Goal: Task Accomplishment & Management: Complete application form

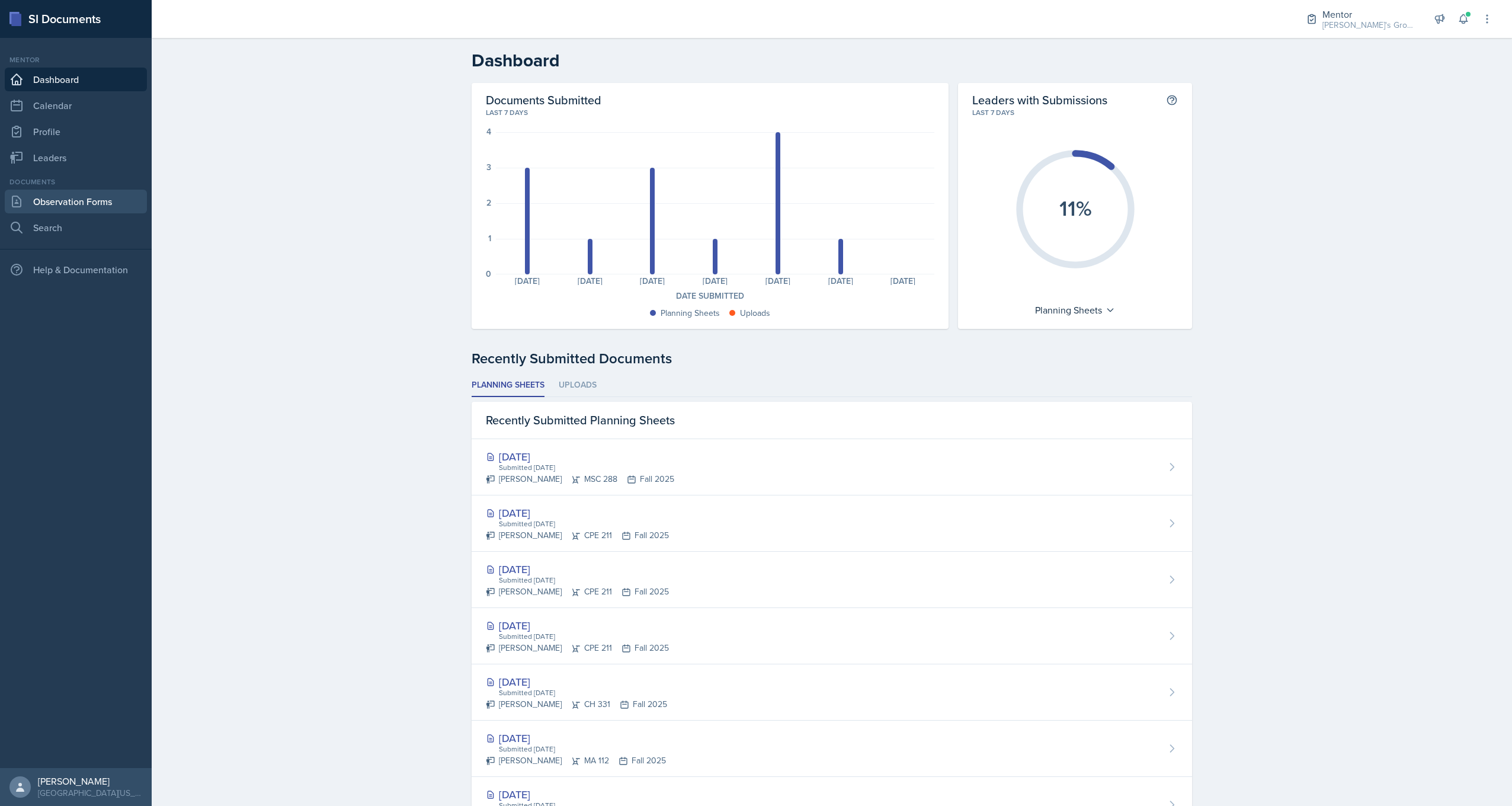
click at [87, 203] on link "Observation Forms" at bounding box center [76, 201] width 143 height 24
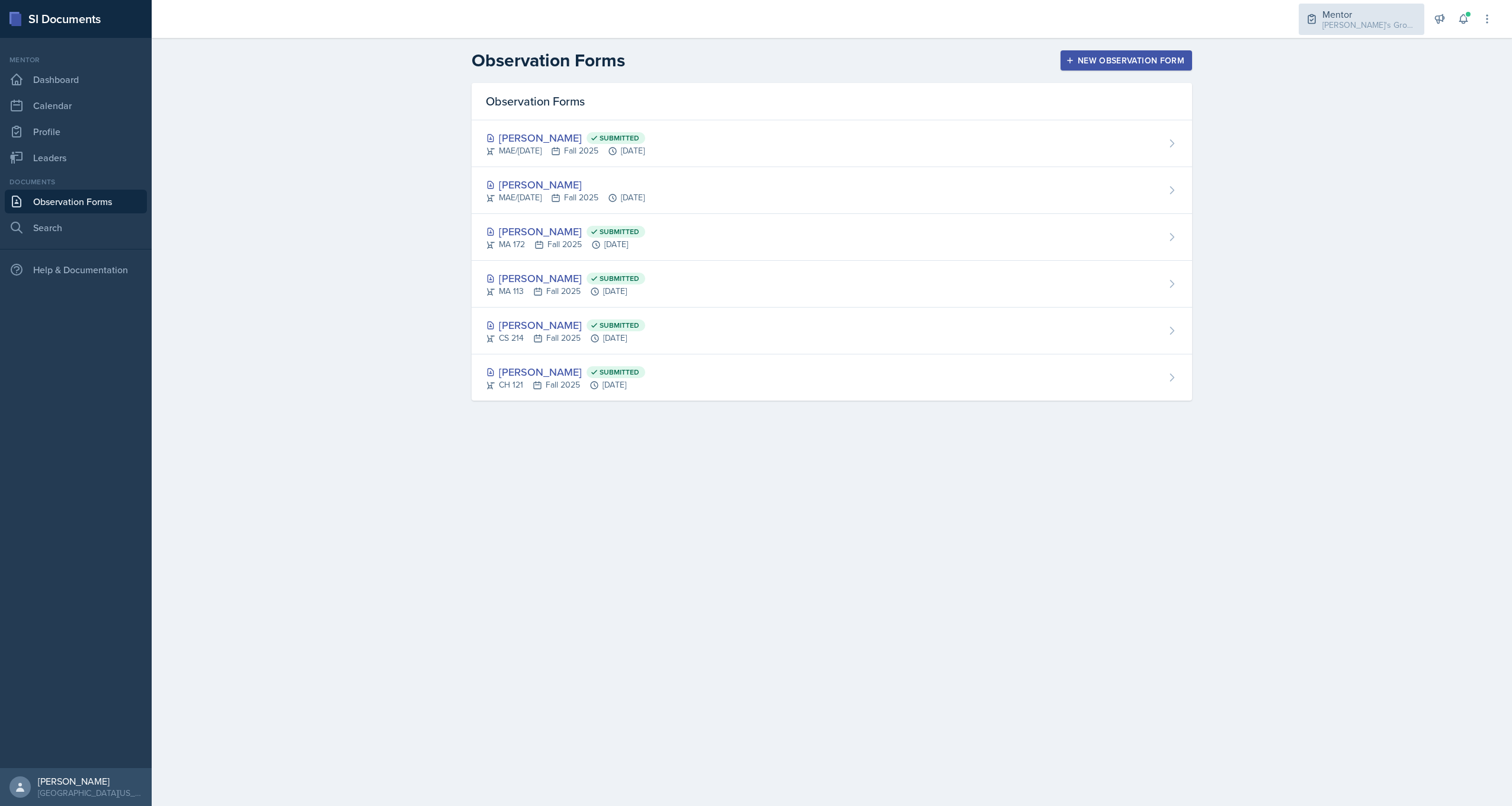
click at [1356, 21] on div "[PERSON_NAME]'s Group / Fall 2025" at bounding box center [1369, 25] width 94 height 13
click at [1363, 93] on div "CH 331 / Fall 2025" at bounding box center [1372, 98] width 67 height 13
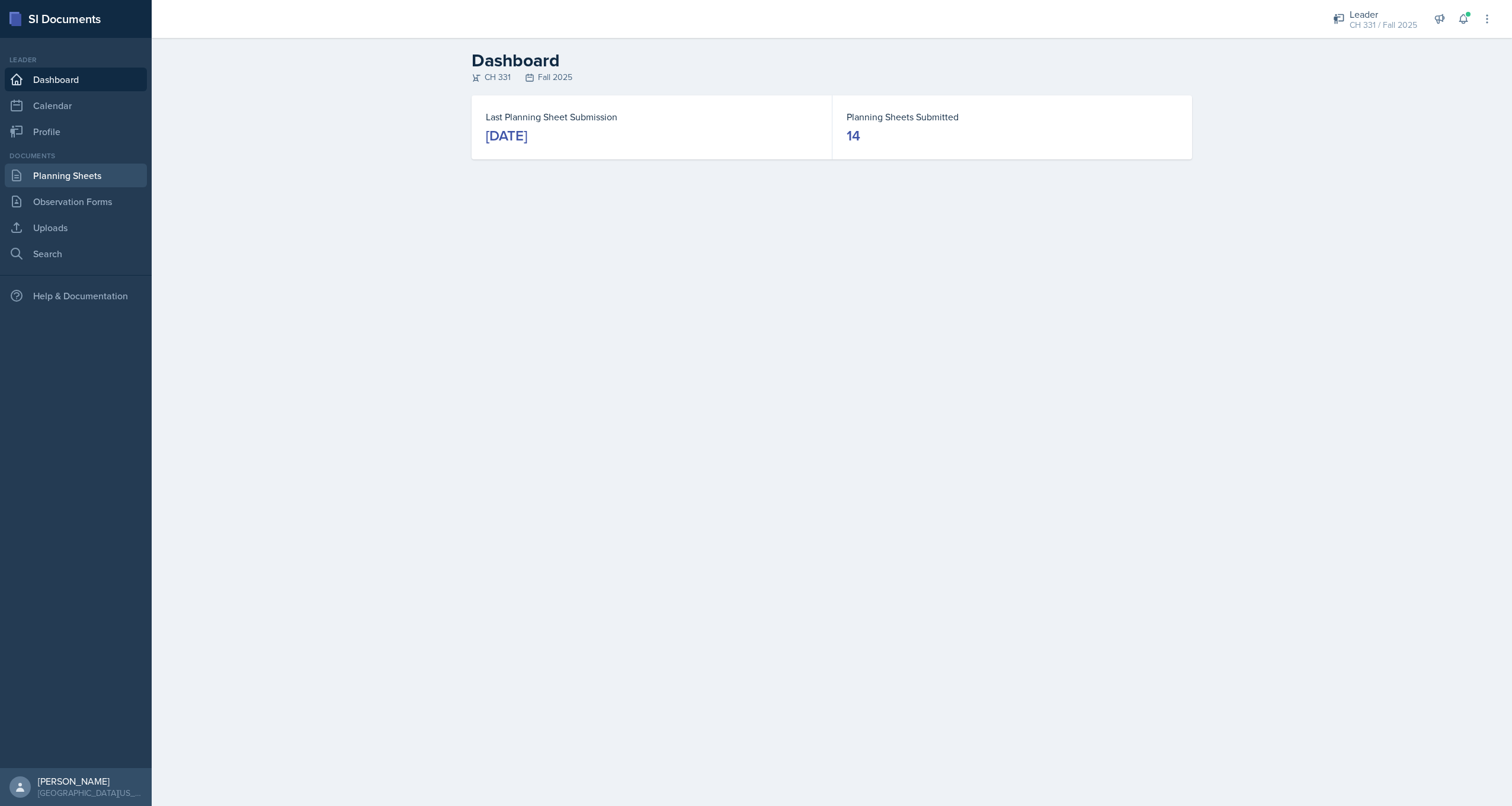
click at [90, 177] on link "Planning Sheets" at bounding box center [76, 175] width 143 height 24
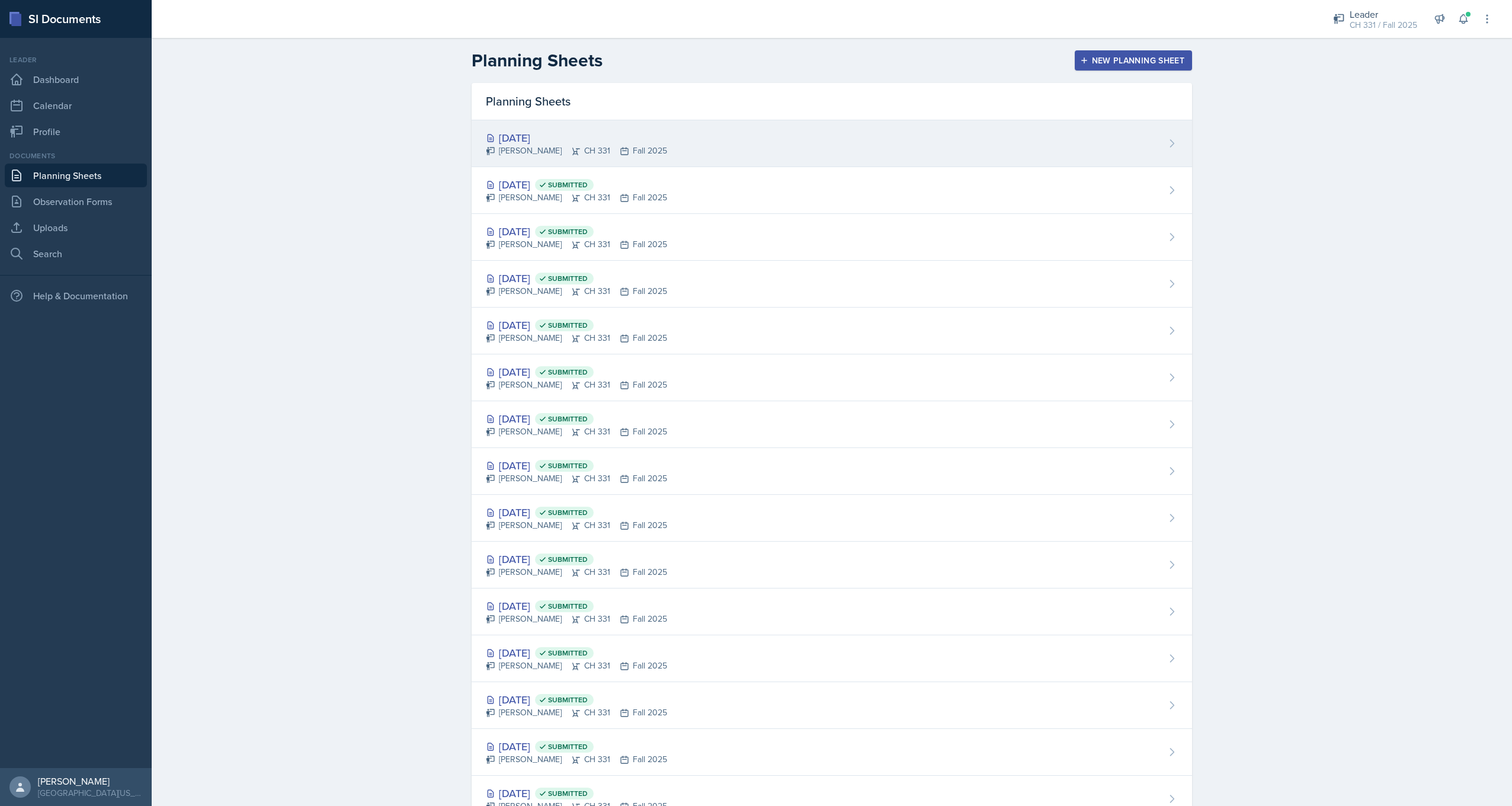
click at [526, 139] on div "[DATE]" at bounding box center [576, 138] width 181 height 16
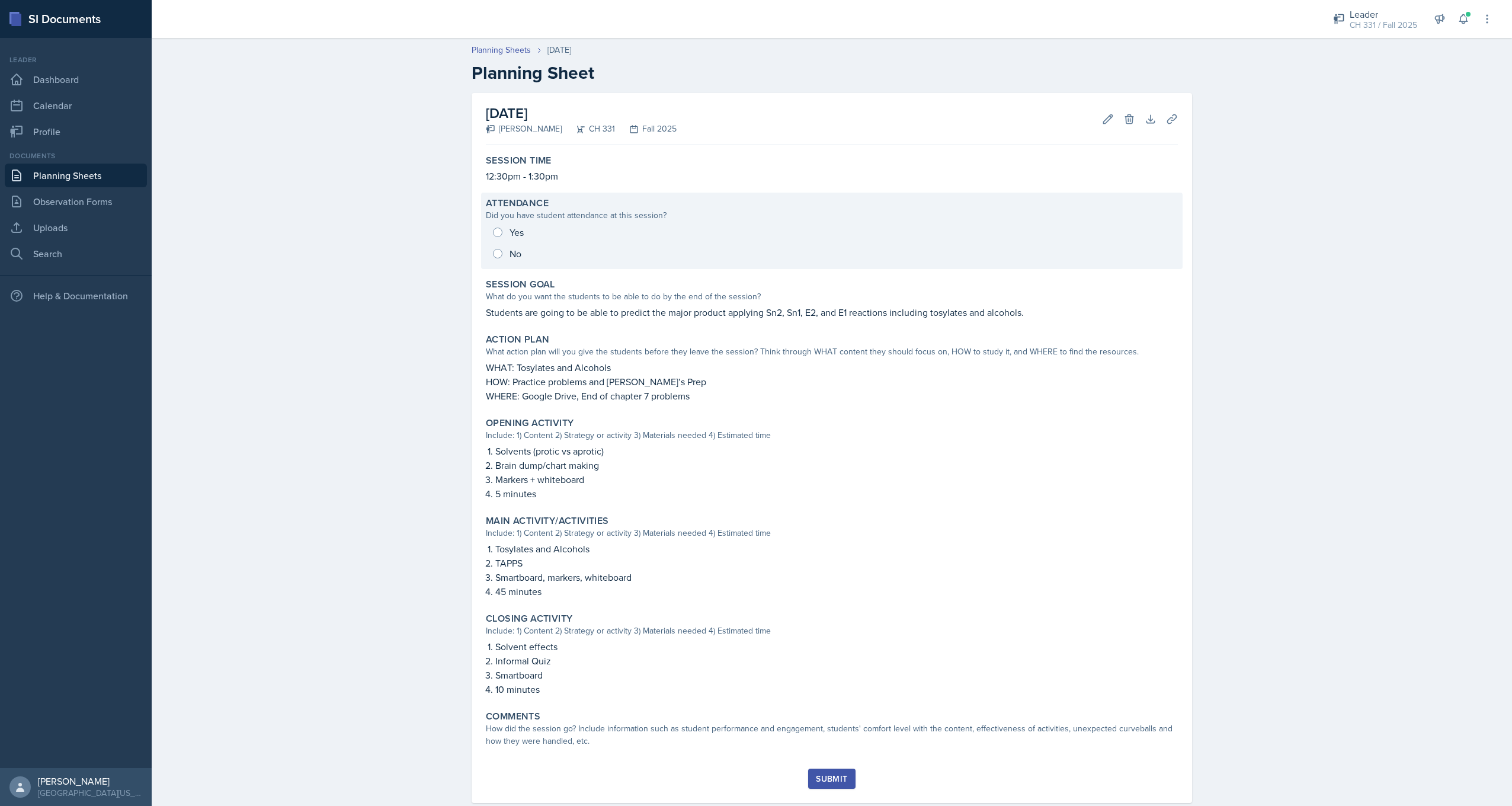
click at [492, 229] on div "Yes No" at bounding box center [831, 243] width 691 height 42
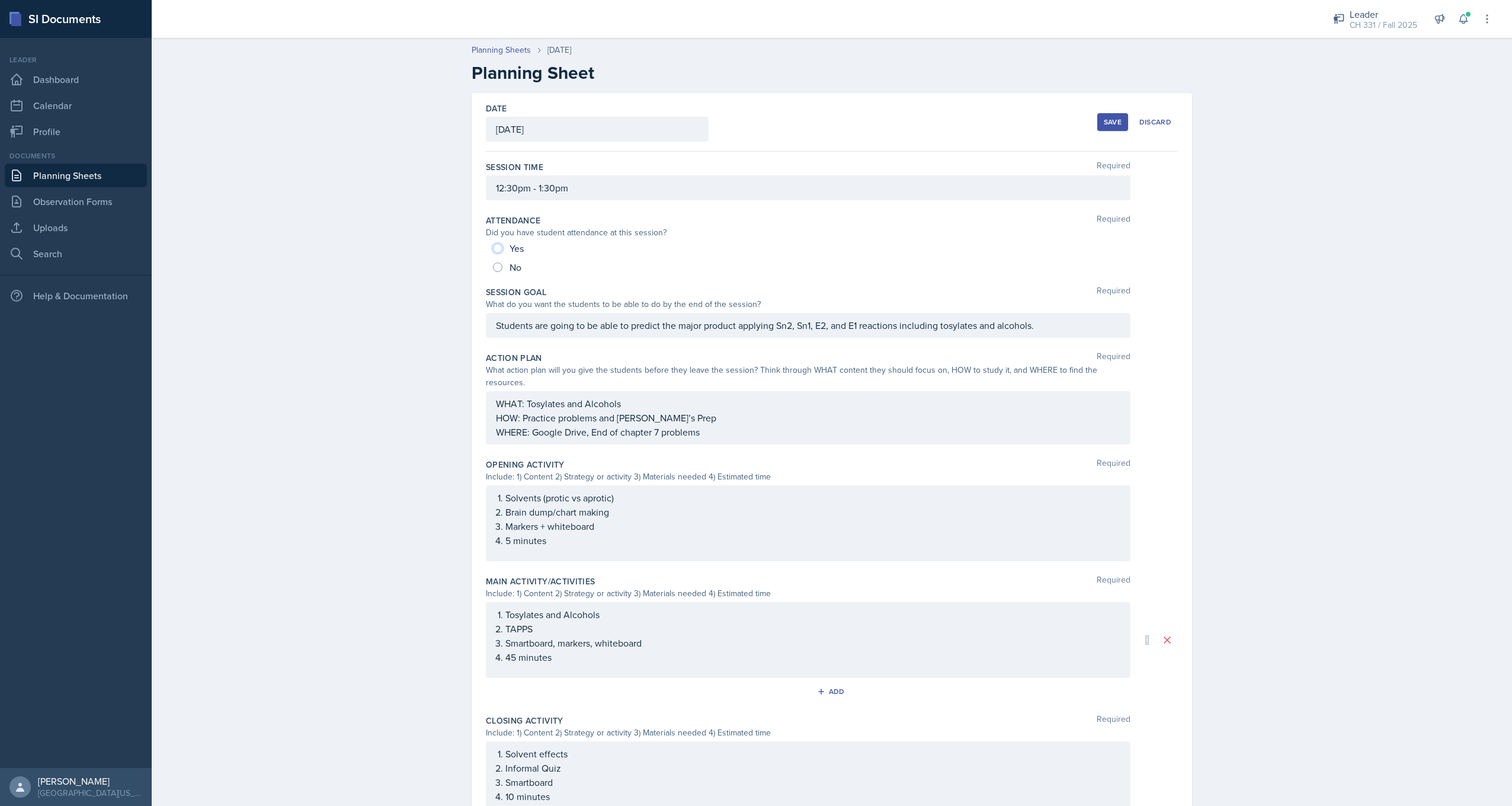
click at [497, 247] on input "Yes" at bounding box center [498, 248] width 10 height 10
radio input "true"
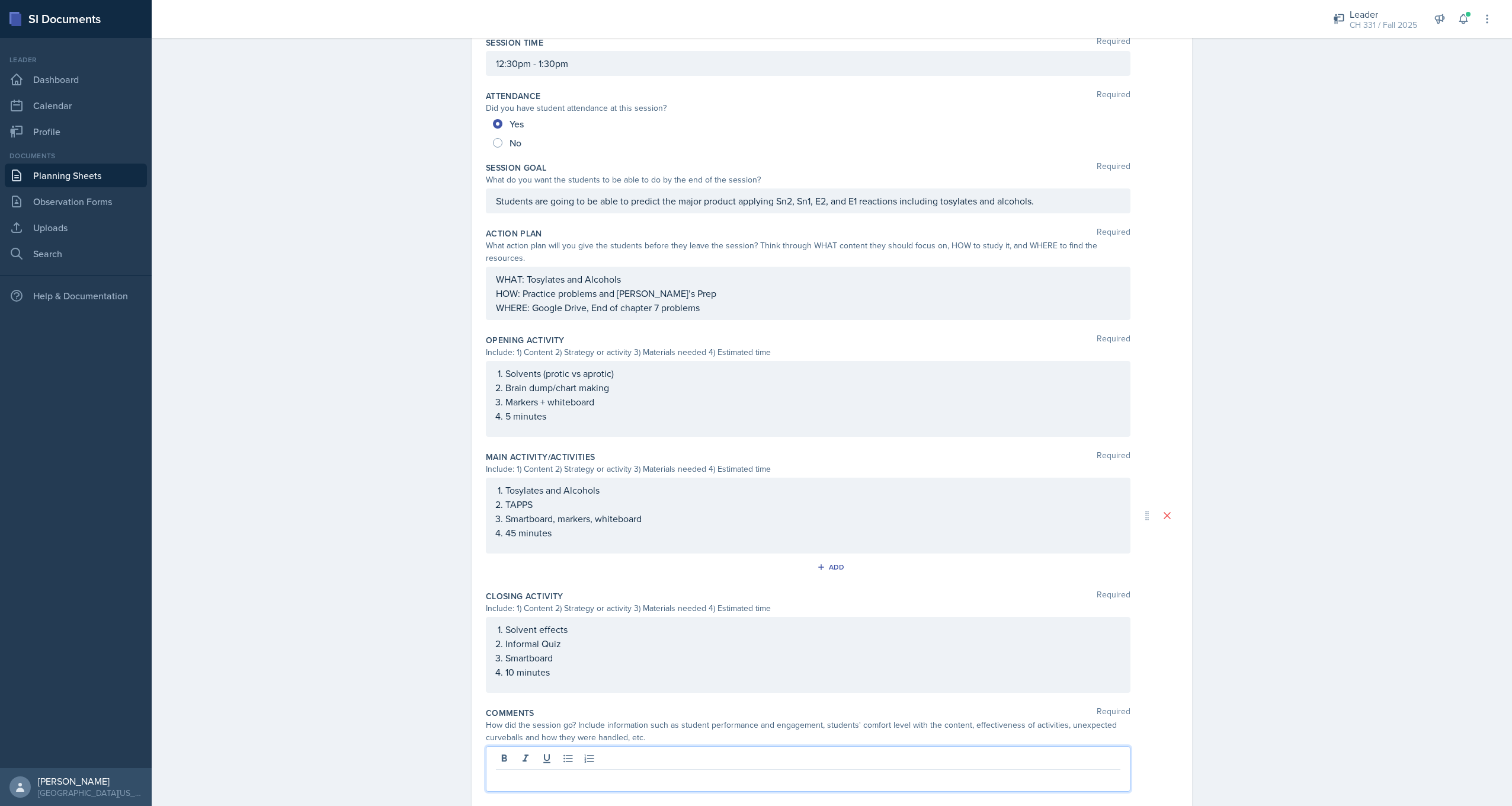
scroll to position [145, 0]
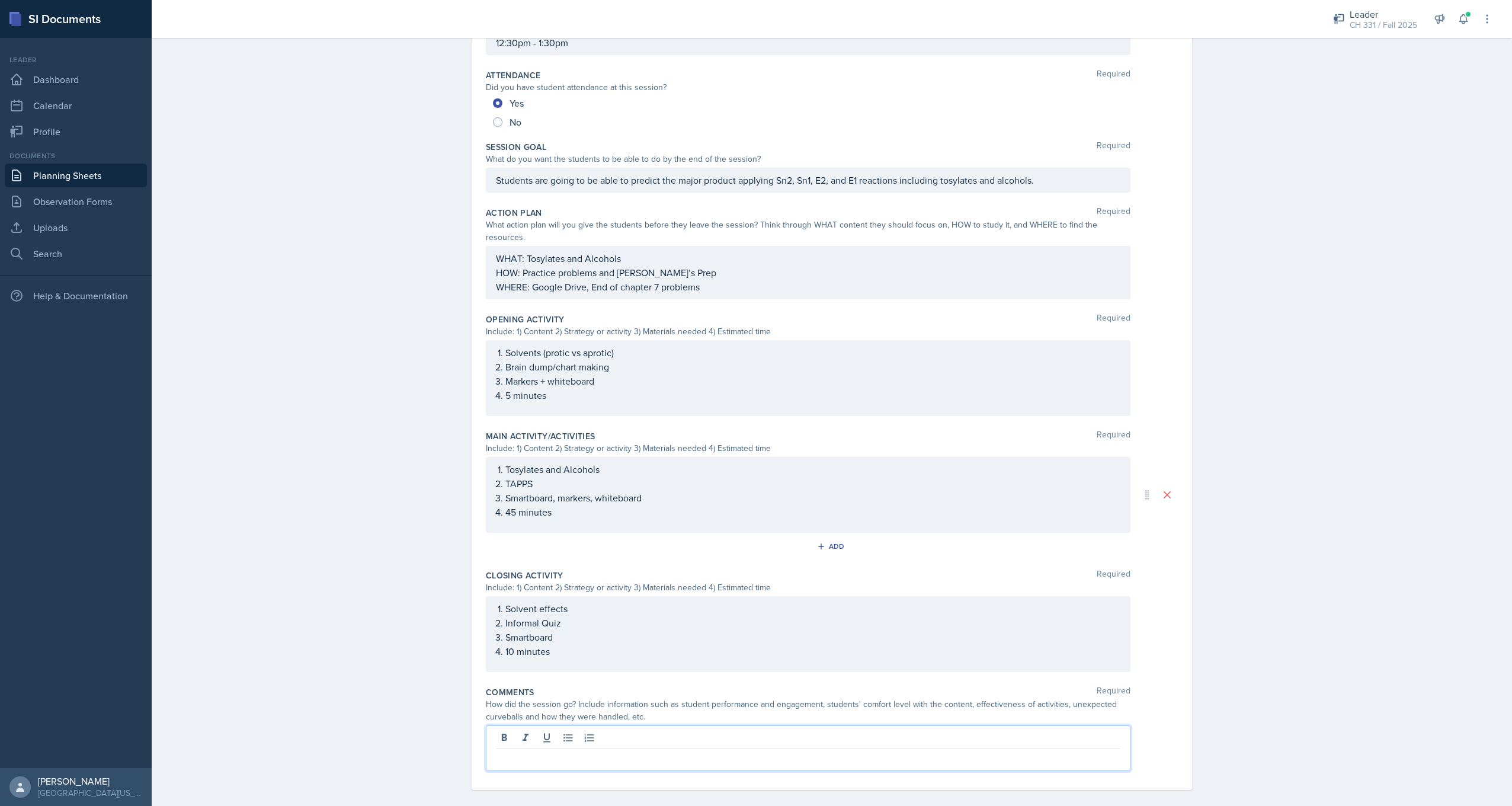
click at [613, 751] on p at bounding box center [808, 758] width 624 height 14
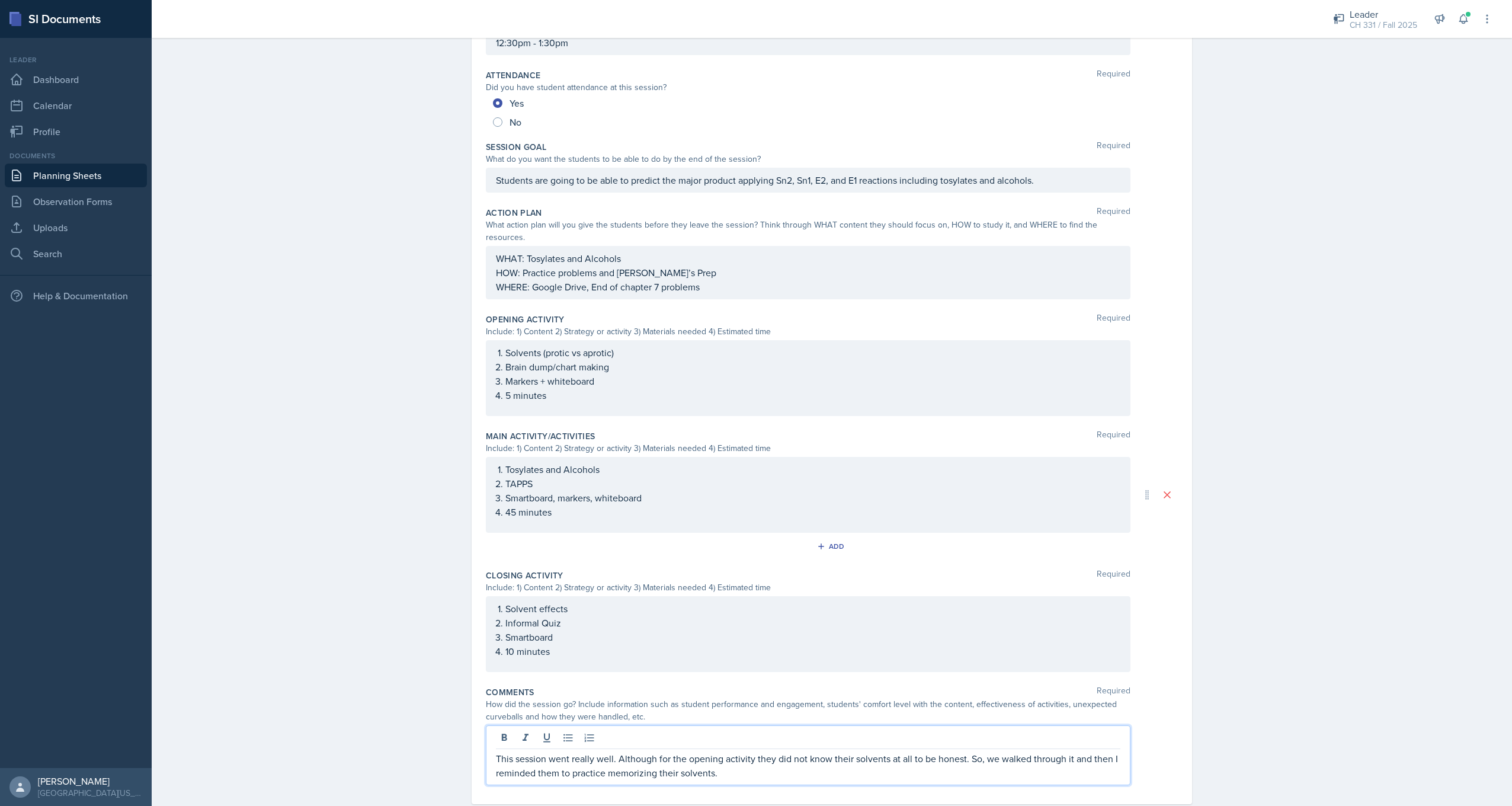
click at [742, 756] on p "This session went really well. Although for the opening activity they did not k…" at bounding box center [808, 766] width 624 height 29
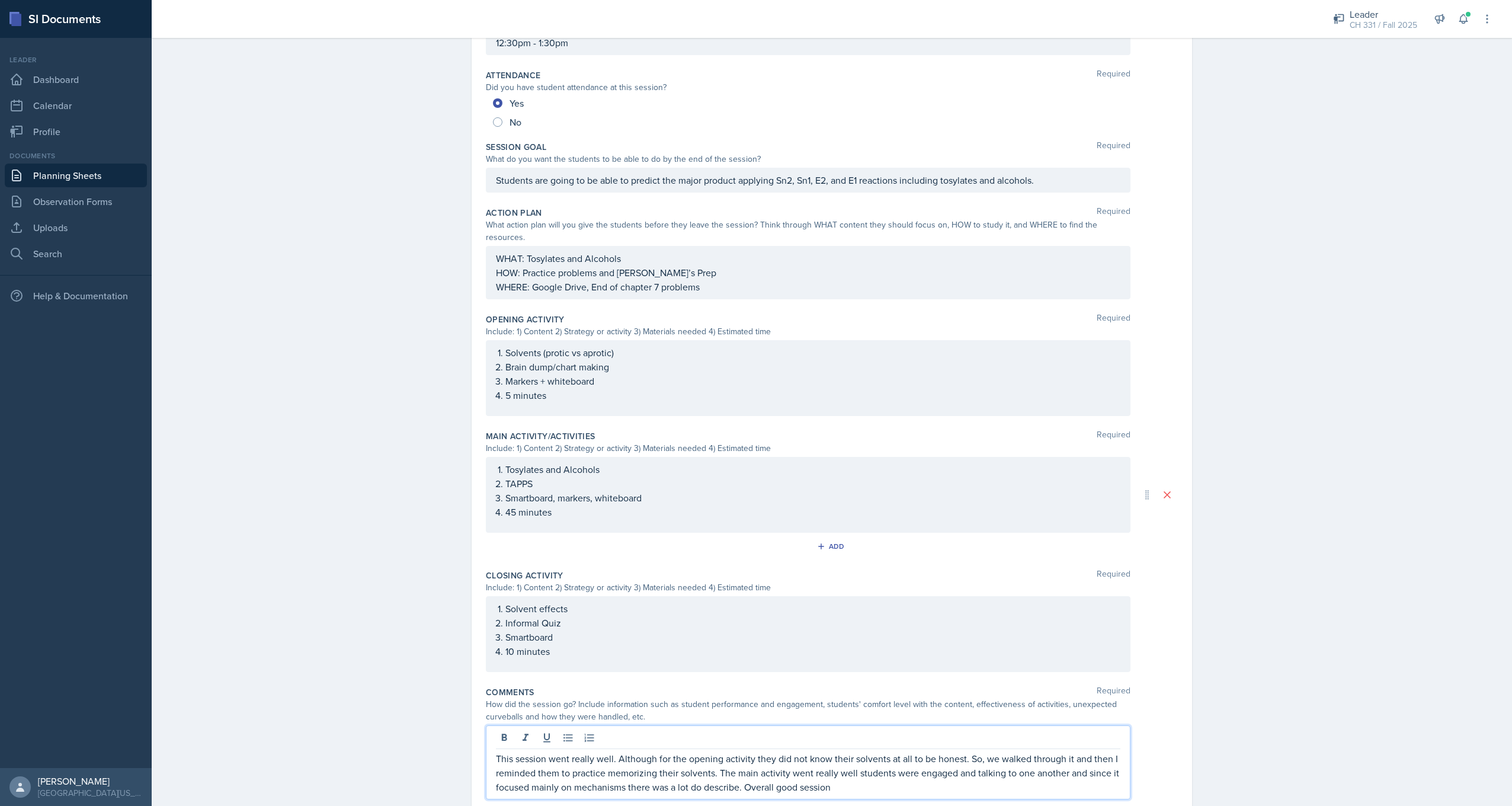
click at [1238, 645] on div "Planning Sheets [DATE] Planning Sheet Date [DATE] [DATE] 31 1 2 3 4 5 6 7 8 9 1…" at bounding box center [831, 367] width 1360 height 960
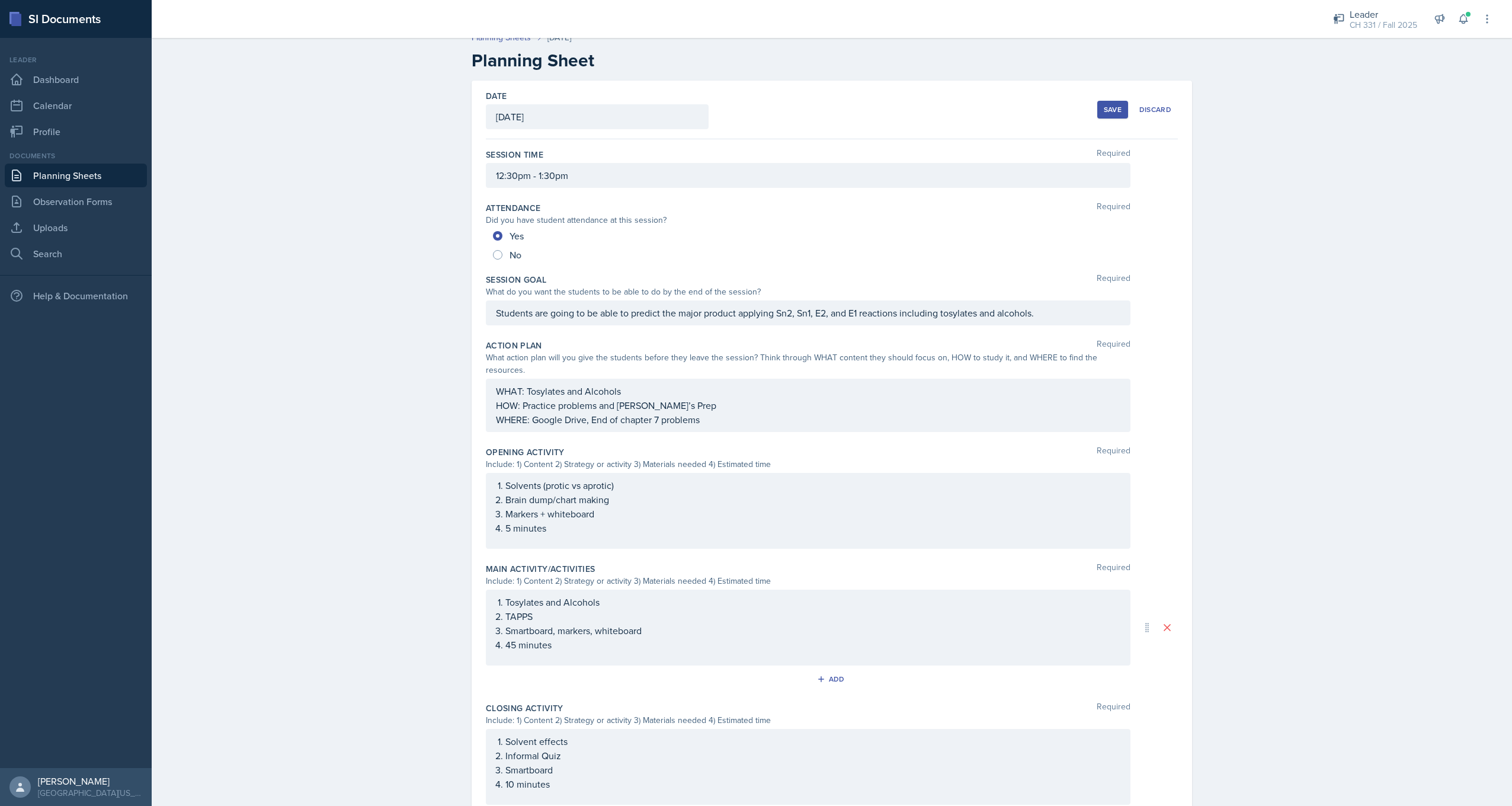
scroll to position [0, 0]
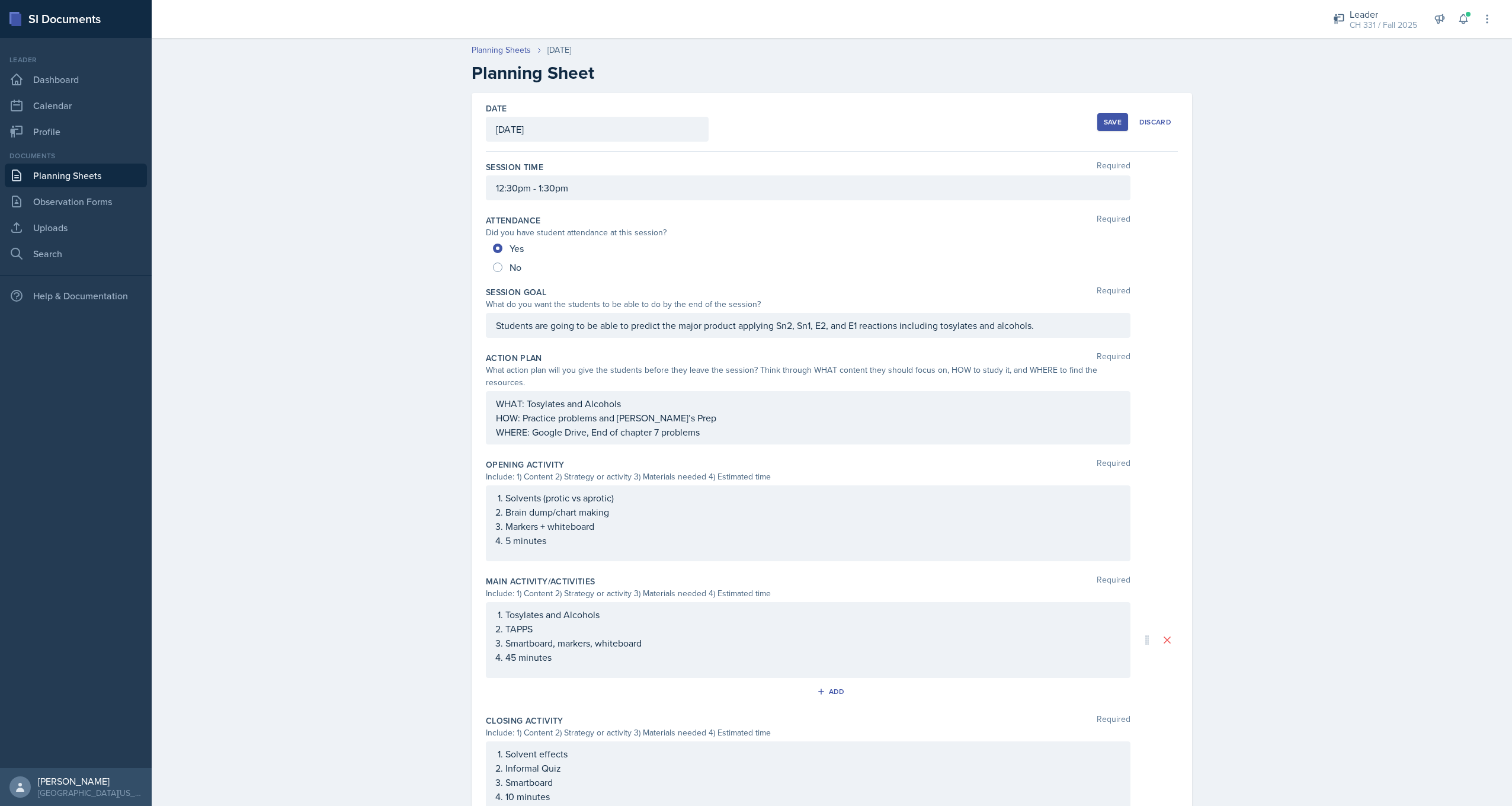
click at [1110, 126] on div "Save" at bounding box center [1112, 122] width 17 height 10
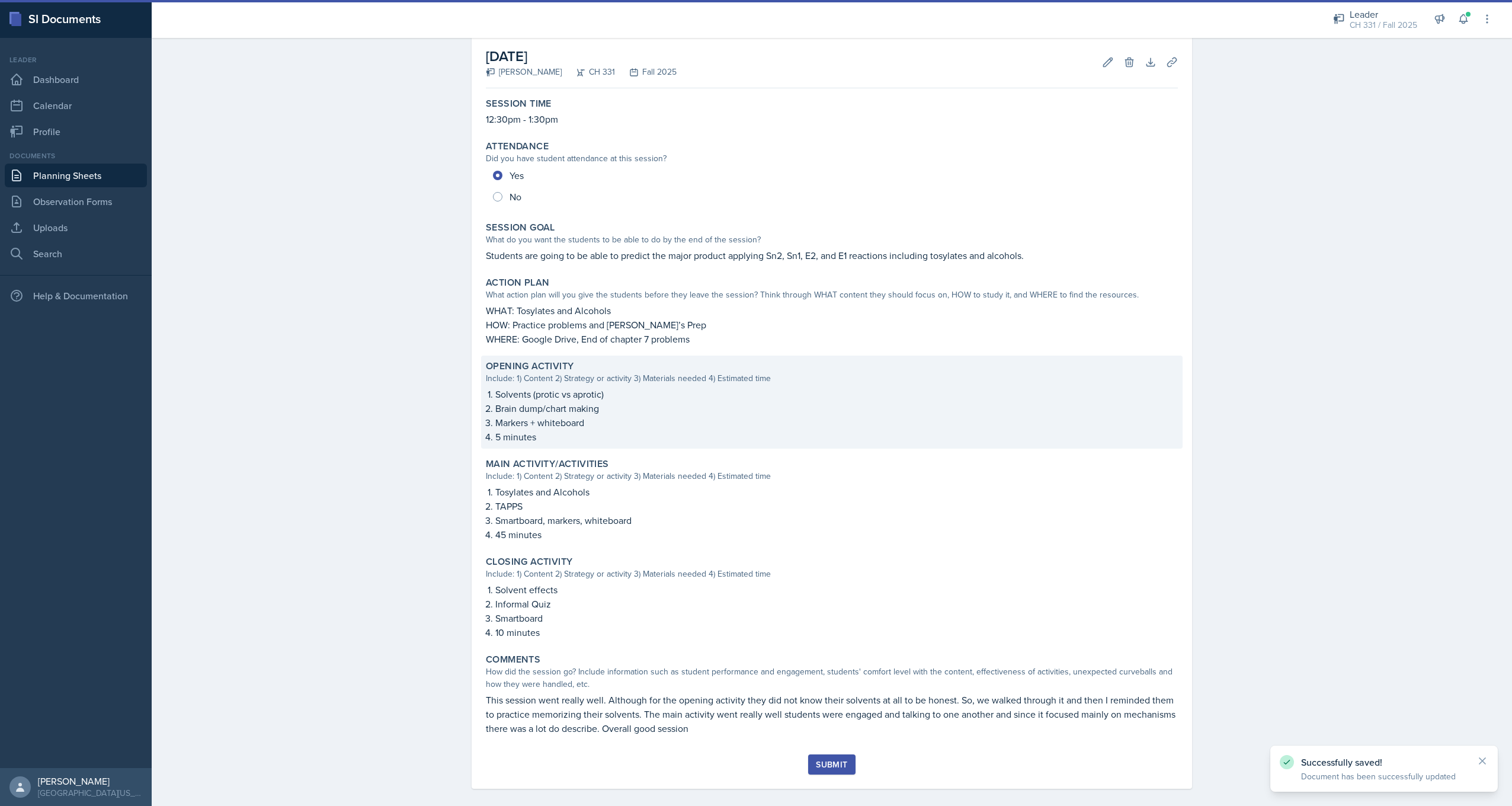
scroll to position [68, 0]
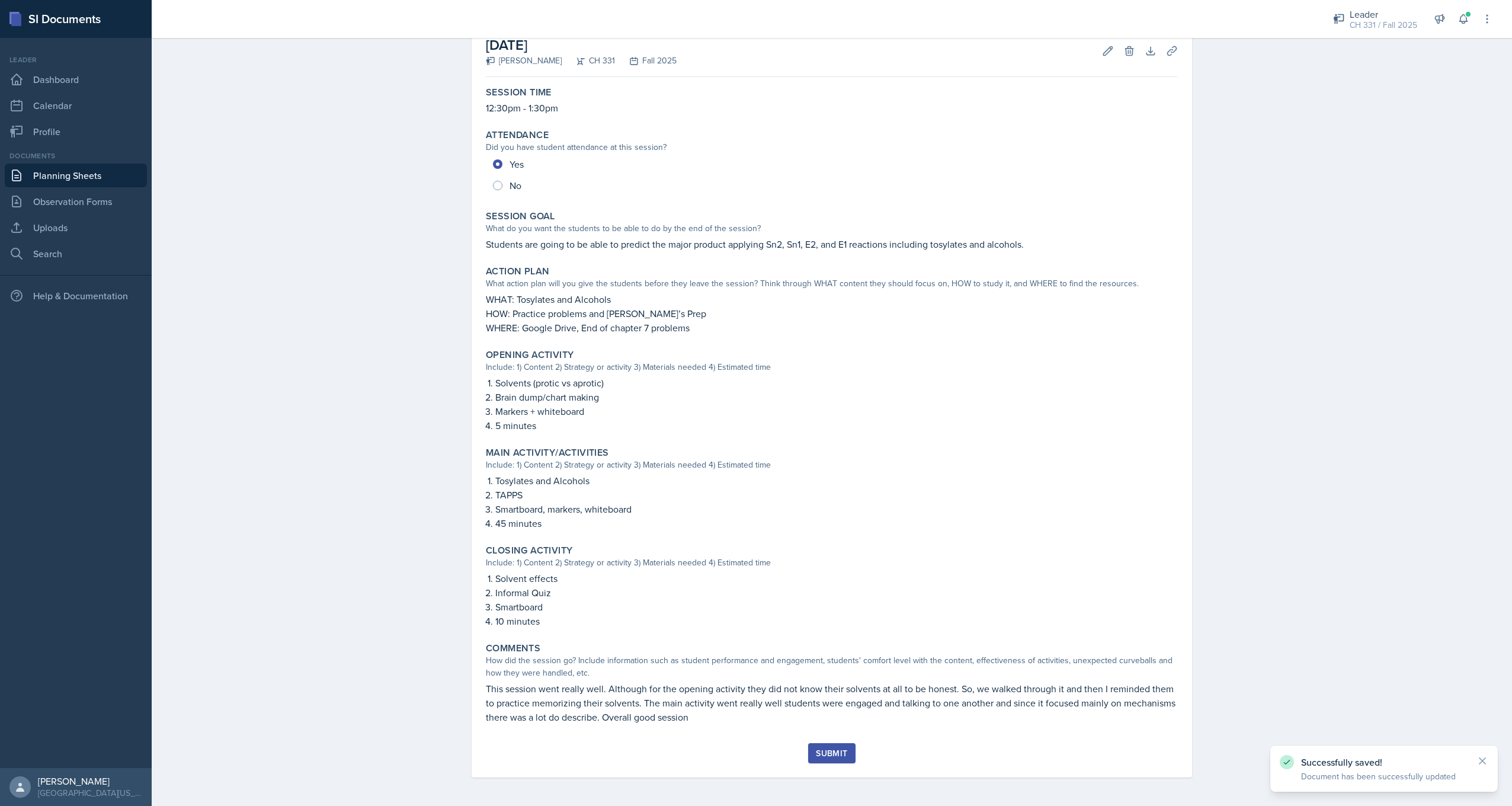
click at [830, 756] on div "Submit" at bounding box center [831, 753] width 32 height 10
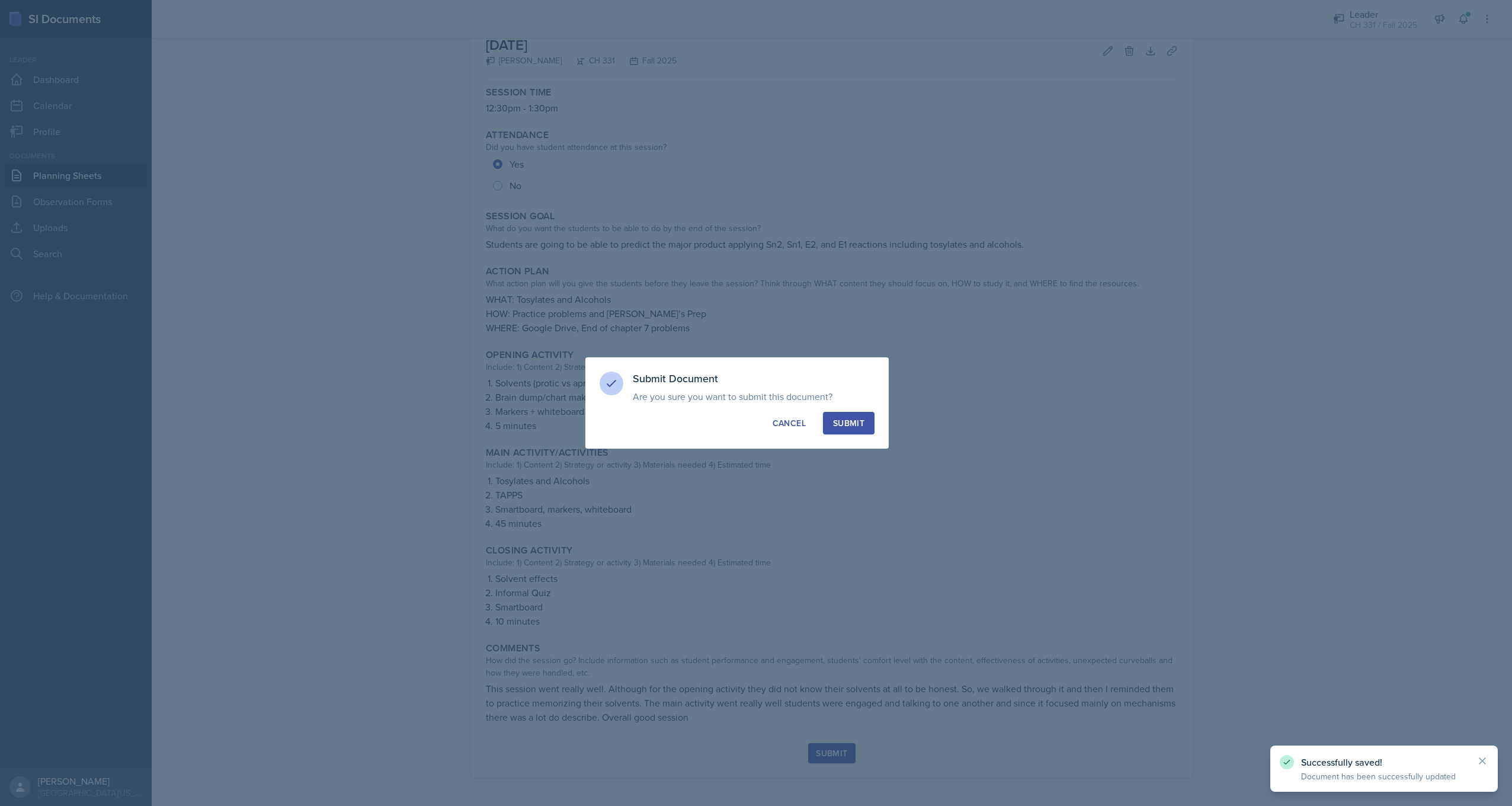
click at [848, 416] on button "Submit" at bounding box center [848, 423] width 52 height 22
radio input "true"
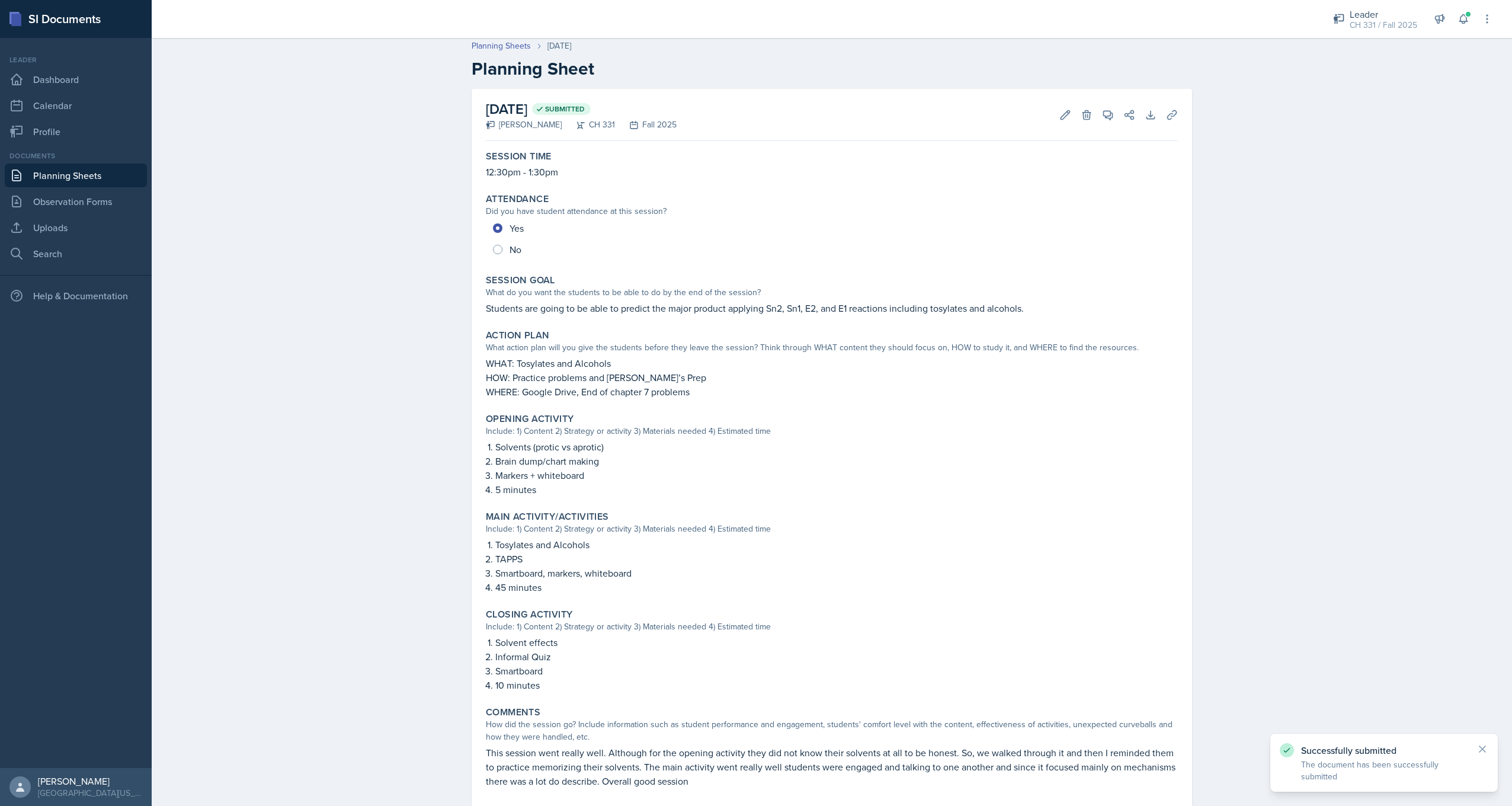
scroll to position [0, 0]
click at [83, 176] on link "Planning Sheets" at bounding box center [76, 175] width 143 height 24
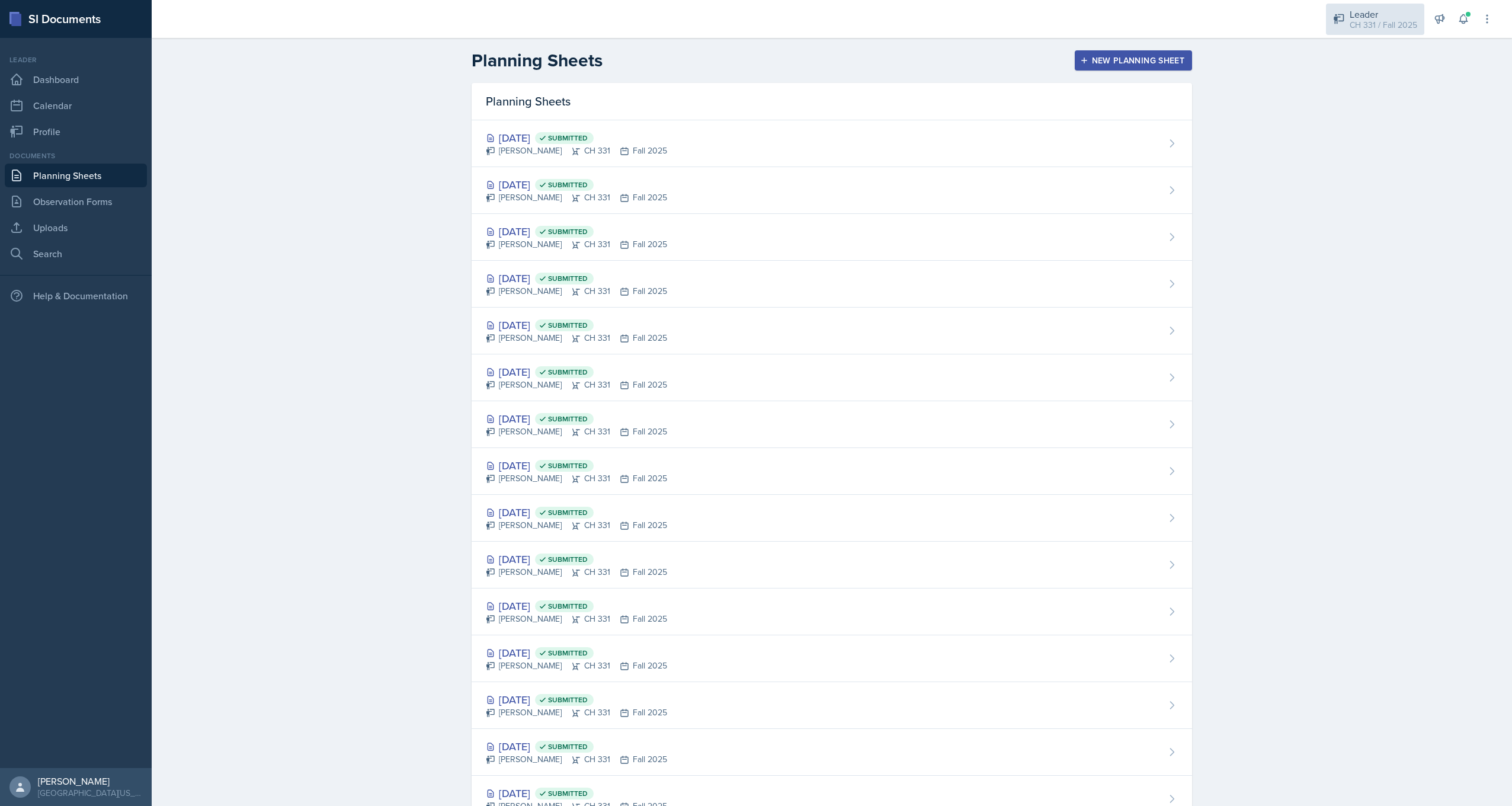
click at [1350, 33] on div "Leader CH 331 / Fall 2025" at bounding box center [1375, 19] width 98 height 32
click at [1358, 55] on div "Mentor" at bounding box center [1376, 54] width 76 height 14
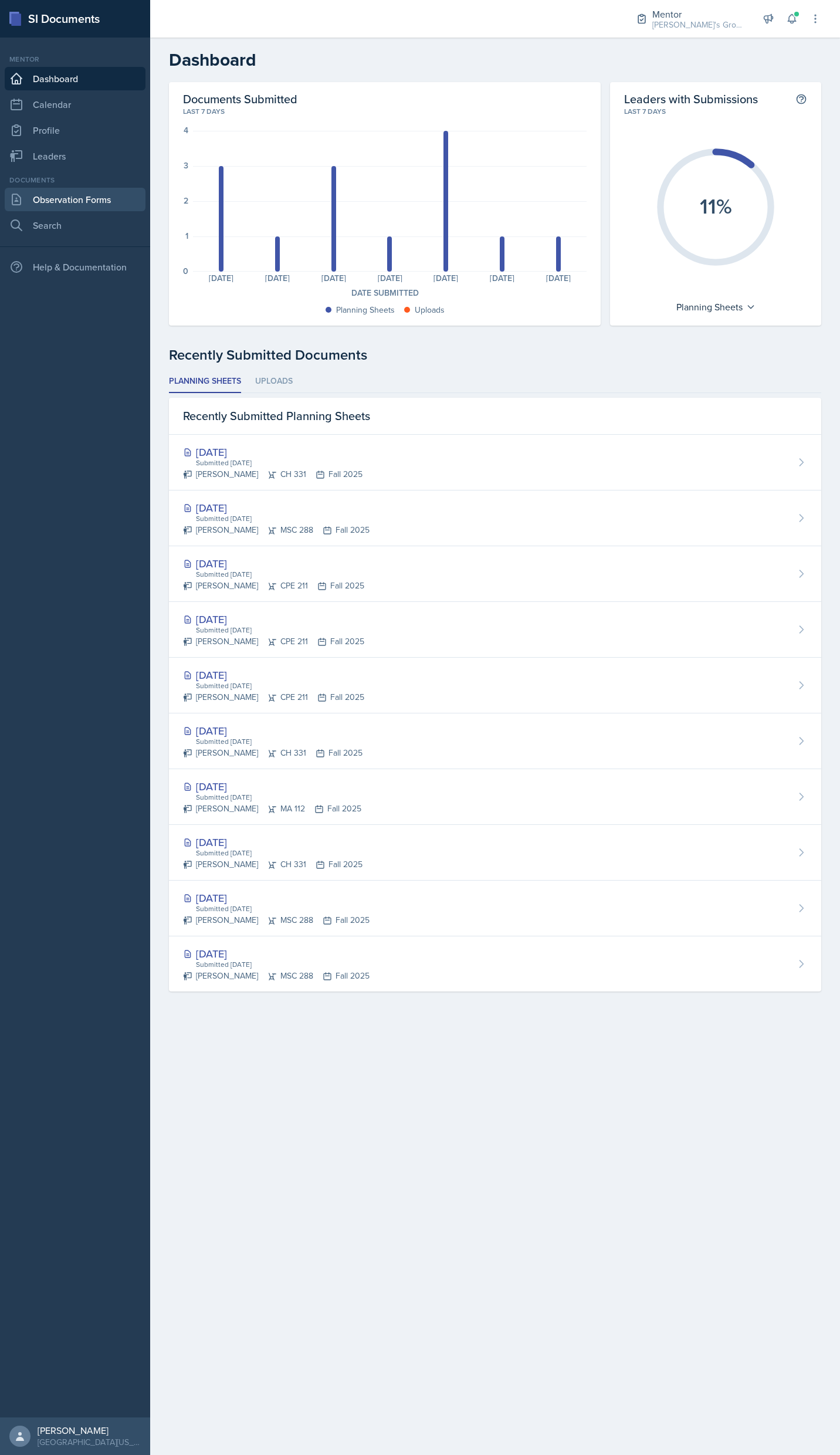
click at [73, 200] on link "Observation Forms" at bounding box center [75, 199] width 141 height 24
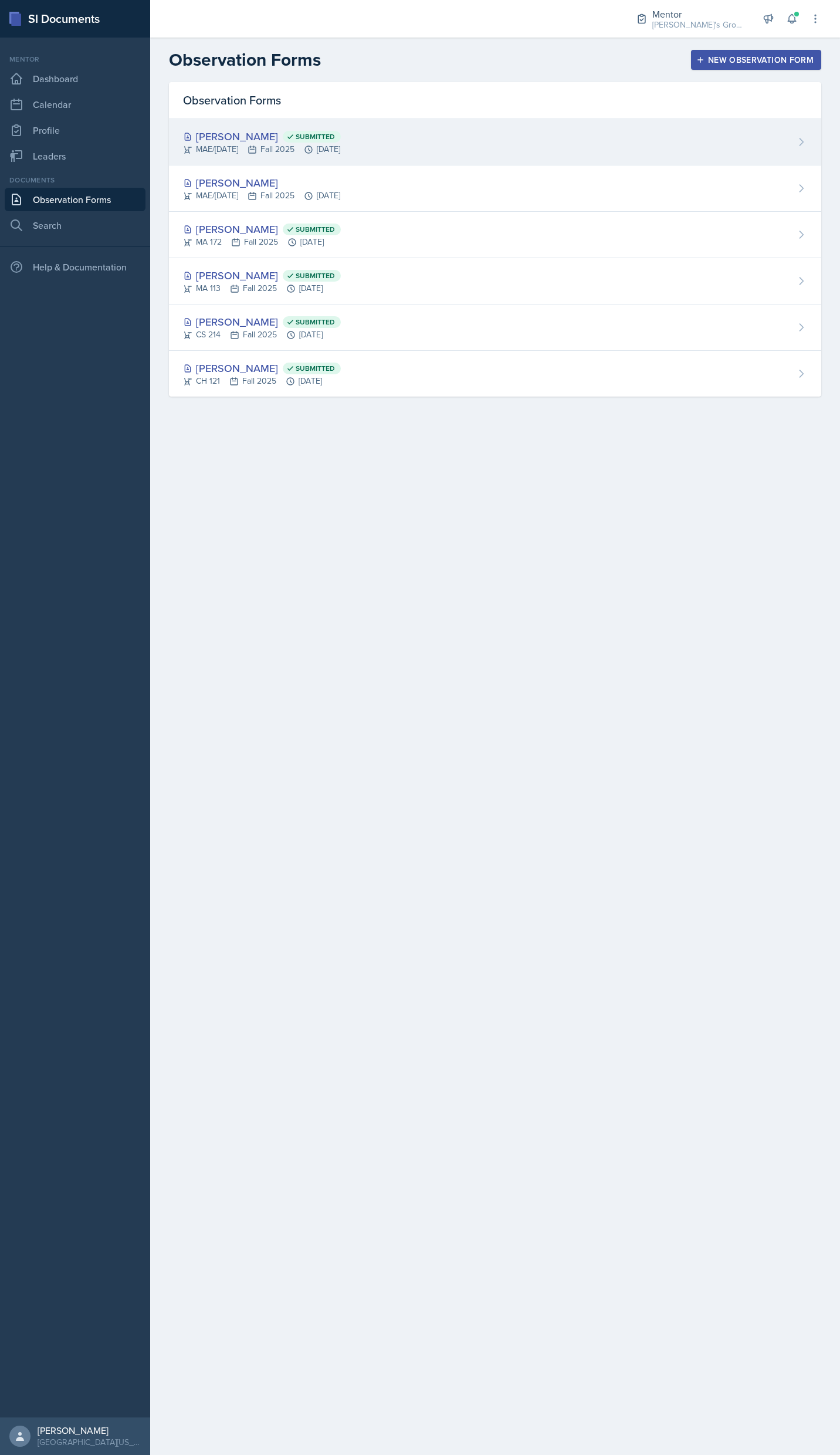
click at [240, 135] on div "[PERSON_NAME] Submitted" at bounding box center [261, 136] width 157 height 16
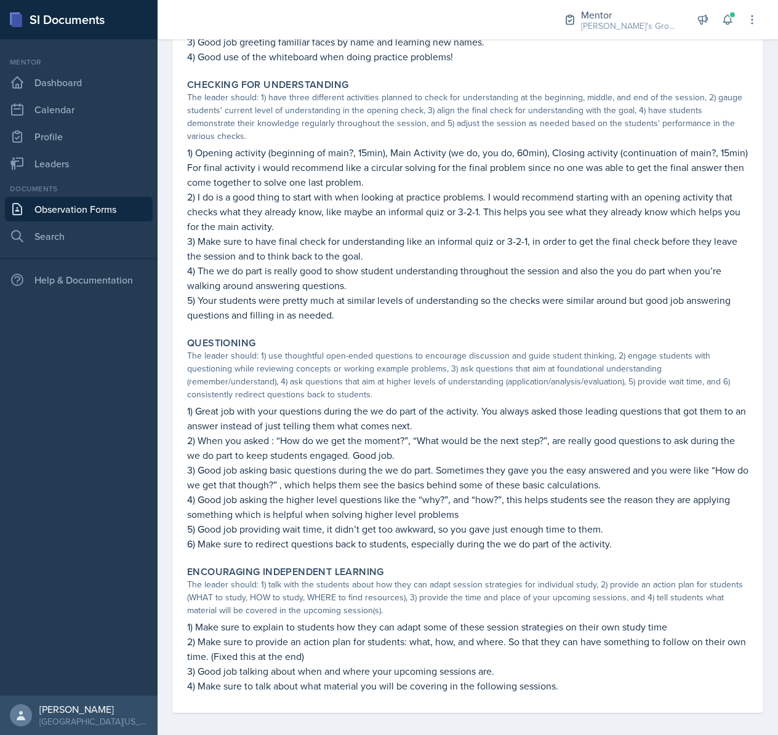
scroll to position [504, 0]
